Goal: Find specific page/section: Find specific page/section

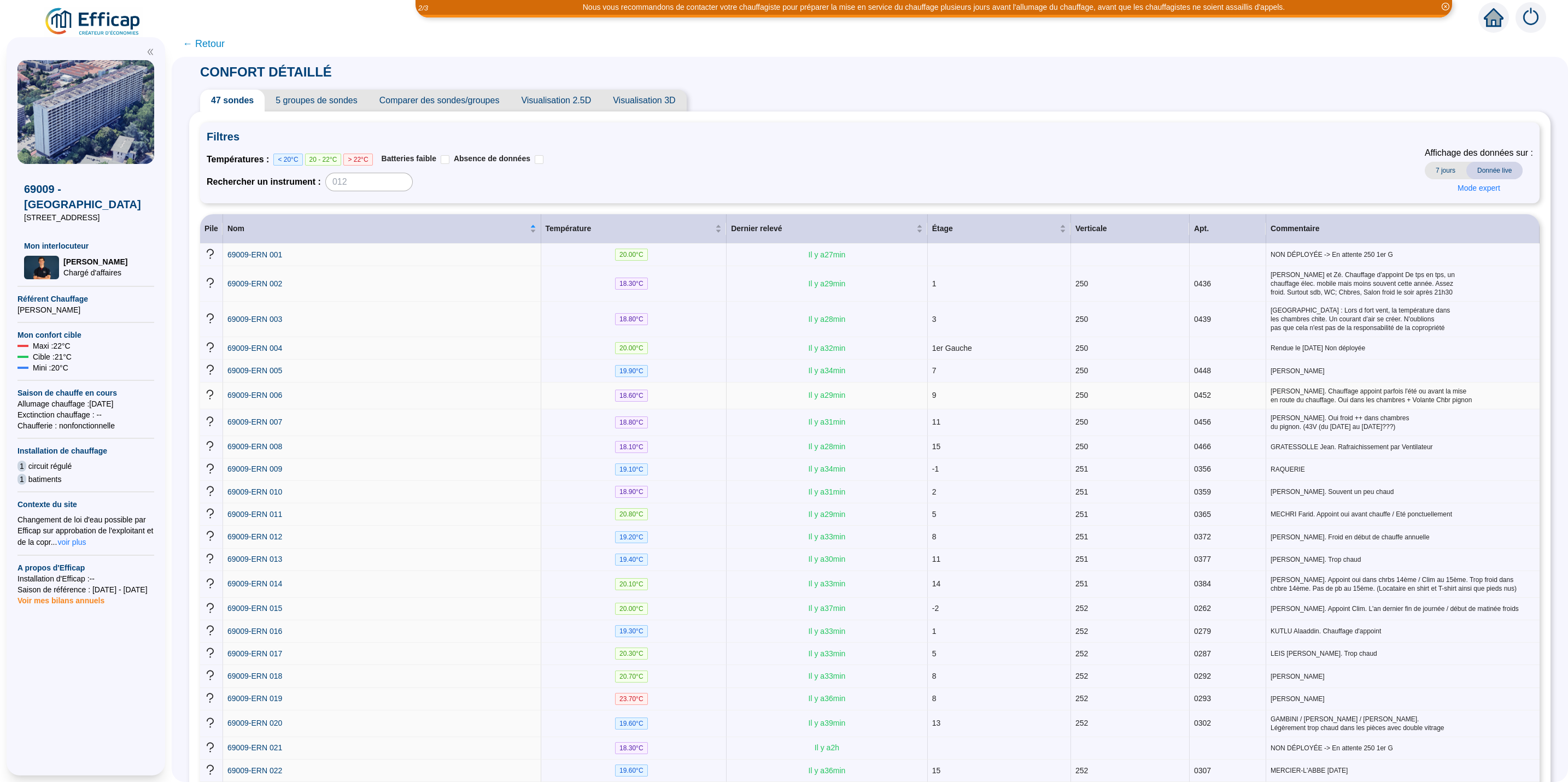
drag, startPoint x: 722, startPoint y: 401, endPoint x: 743, endPoint y: 401, distance: 21.0
click at [743, 401] on tr "69009-ERN 006 18.60 °C Il y a 29 min 9 250 0452 [PERSON_NAME]. Chauffage appoin…" at bounding box center [869, 396] width 1340 height 27
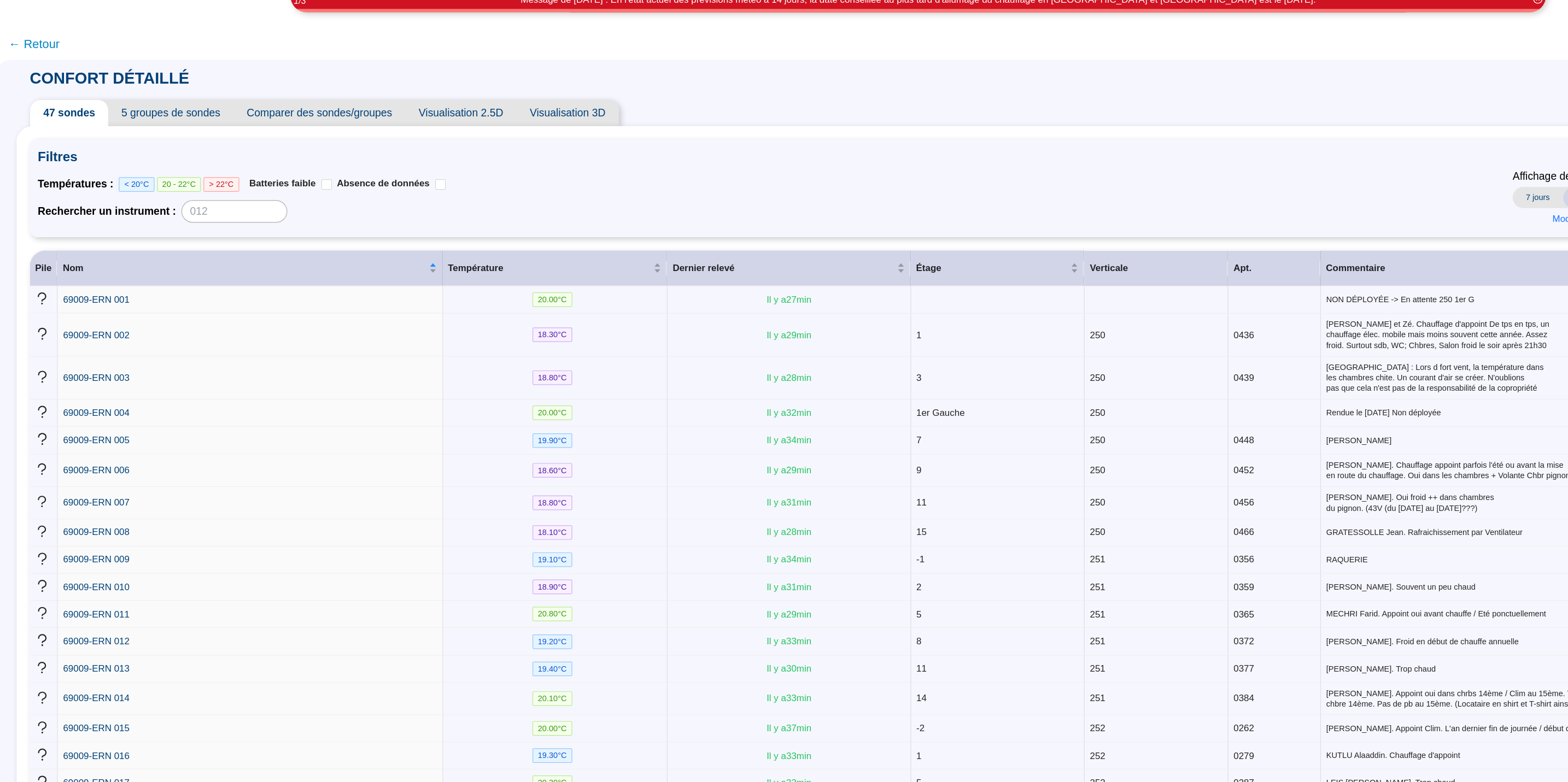
click at [660, 100] on span "Visualisation 3D" at bounding box center [644, 100] width 84 height 22
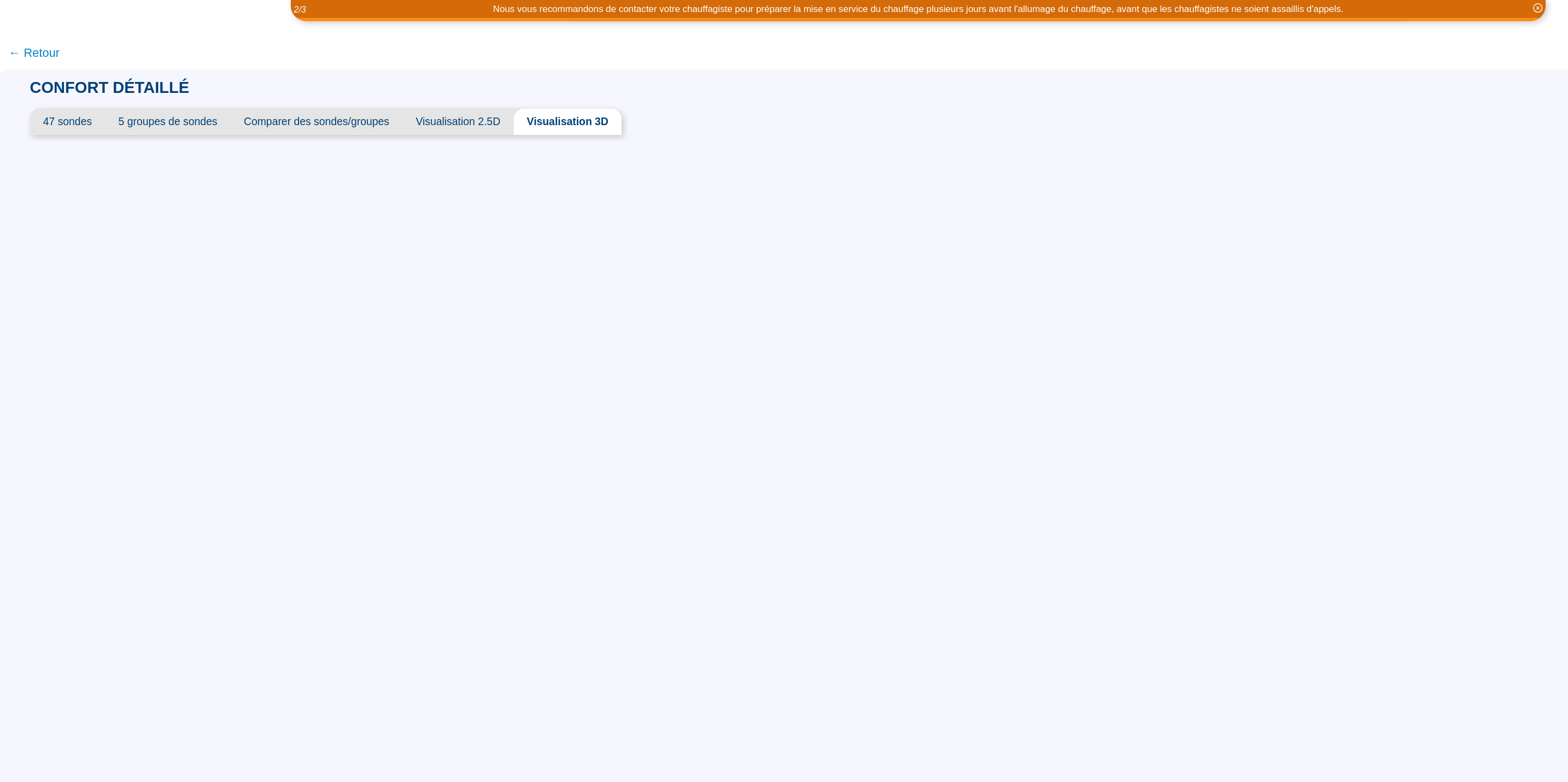
click at [562, 99] on span "Visualisation 2.5D" at bounding box center [553, 100] width 92 height 22
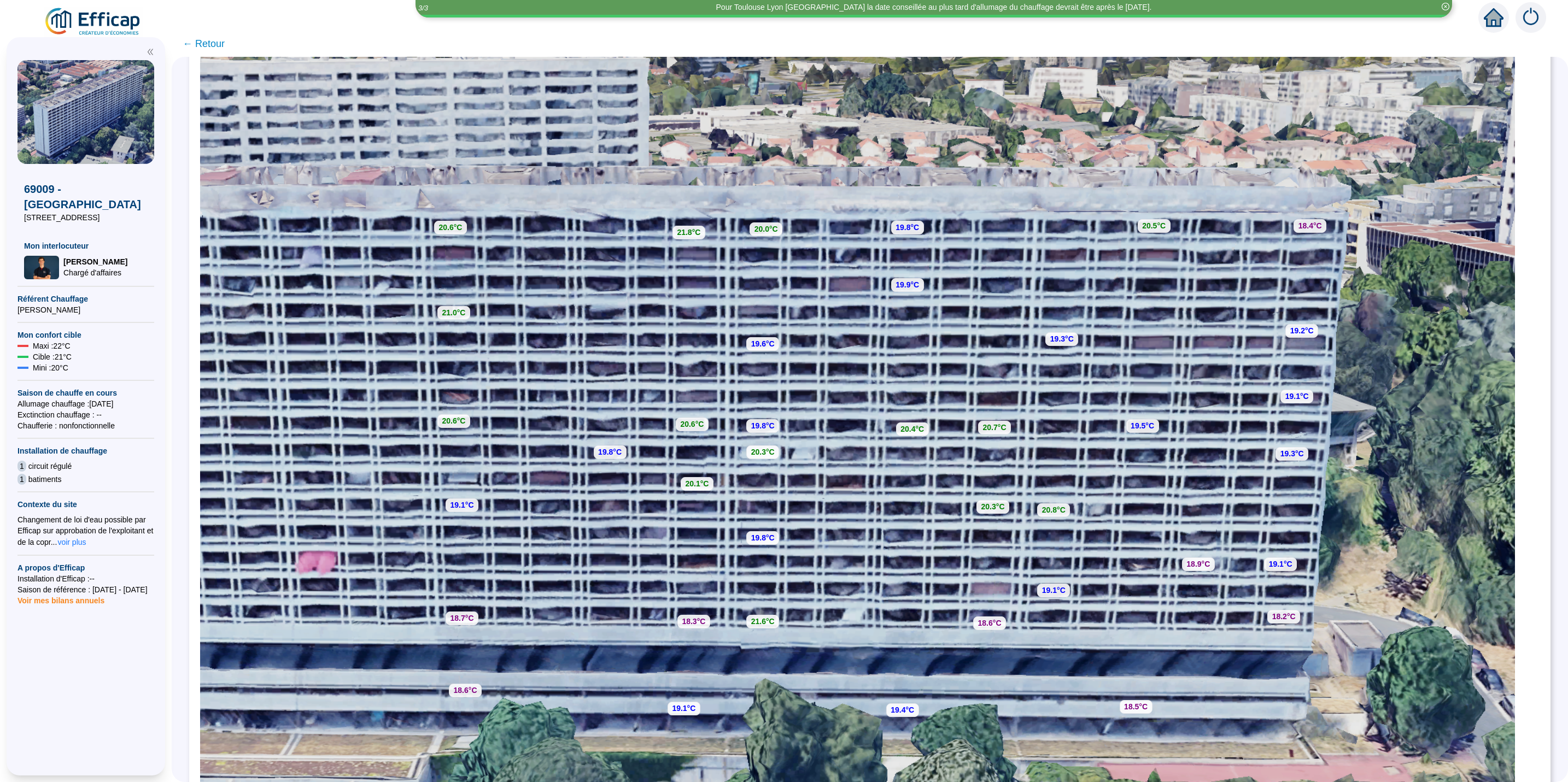
scroll to position [158, 0]
